Goal: Information Seeking & Learning: Learn about a topic

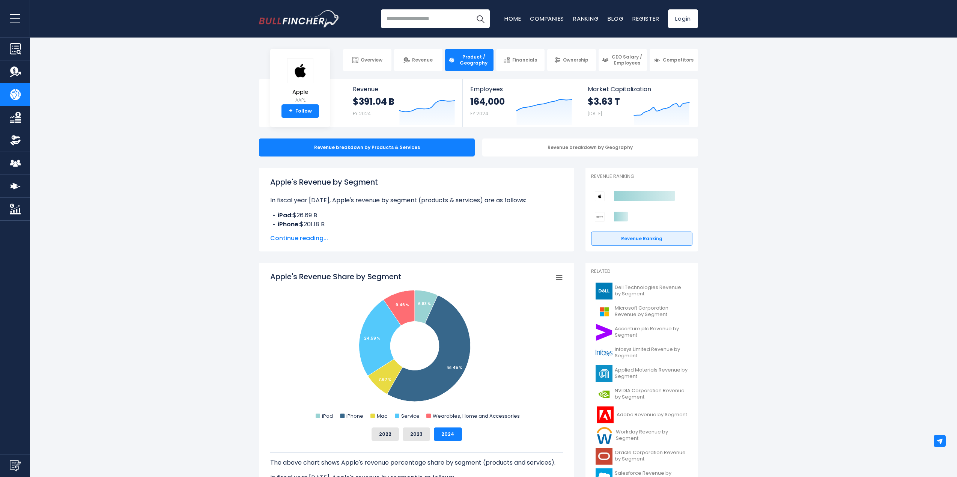
scroll to position [75, 0]
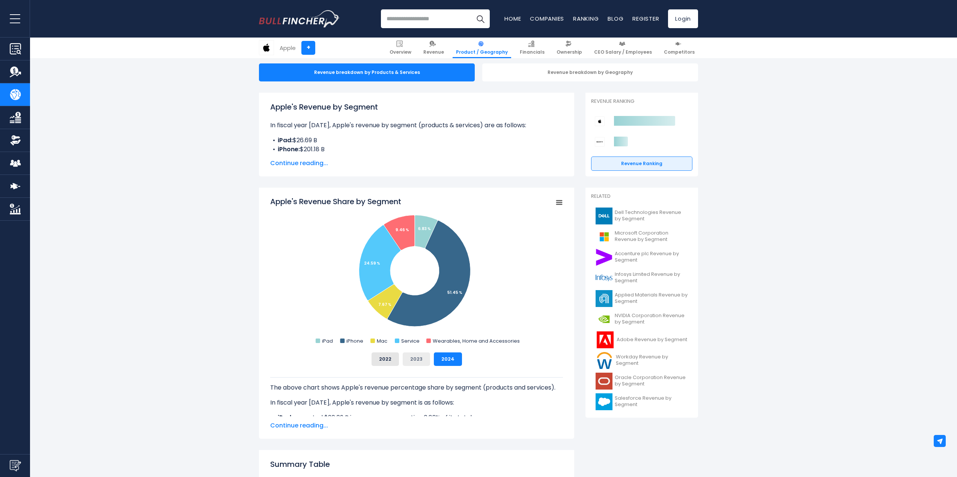
click at [421, 359] on button "2023" at bounding box center [416, 360] width 27 height 14
click at [396, 358] on button "2022" at bounding box center [385, 360] width 27 height 14
click at [412, 356] on button "2023" at bounding box center [416, 360] width 27 height 14
click at [438, 357] on button "2024" at bounding box center [448, 360] width 28 height 14
click at [371, 362] on div "2022 2023 2024" at bounding box center [416, 360] width 293 height 14
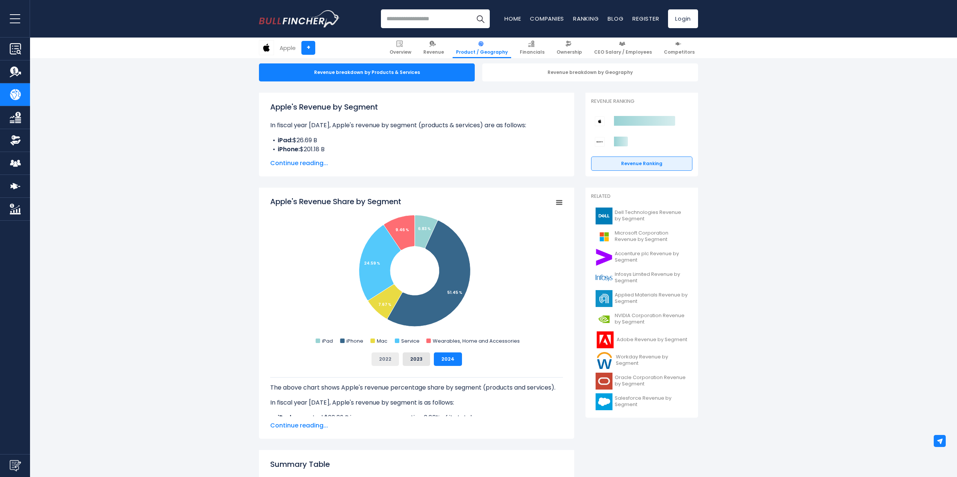
click at [381, 361] on button "2022" at bounding box center [385, 360] width 27 height 14
click at [288, 164] on span "Continue reading..." at bounding box center [416, 163] width 293 height 9
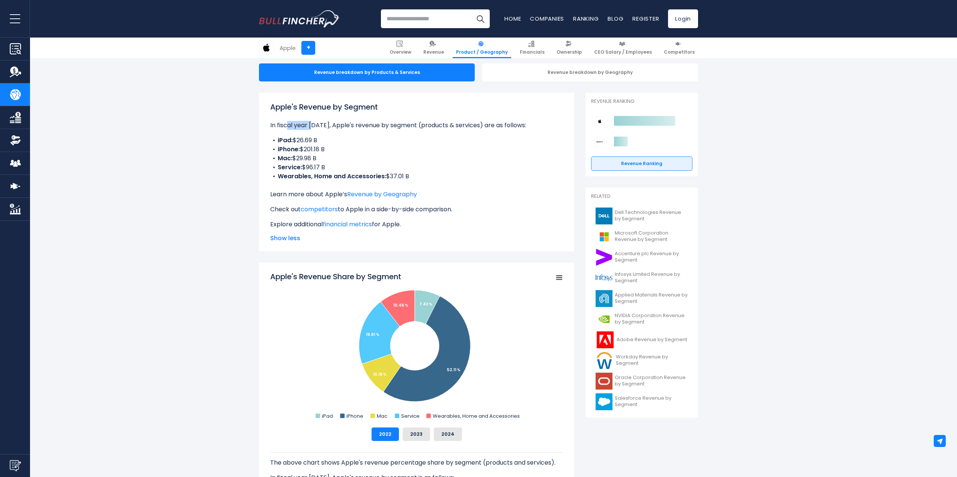
drag, startPoint x: 283, startPoint y: 127, endPoint x: 309, endPoint y: 124, distance: 26.5
click at [309, 124] on p "In fiscal year [DATE], Apple's revenue by segment (products & services) are as …" at bounding box center [416, 125] width 293 height 9
drag, startPoint x: 289, startPoint y: 137, endPoint x: 328, endPoint y: 166, distance: 48.5
click at [328, 166] on ul "iPad: $26.69 B iPhone: $201.18 B Mac: $29.98 B Service: $96.17 B Wearables, Hom…" at bounding box center [416, 158] width 293 height 45
